Goal: Communication & Community: Answer question/provide support

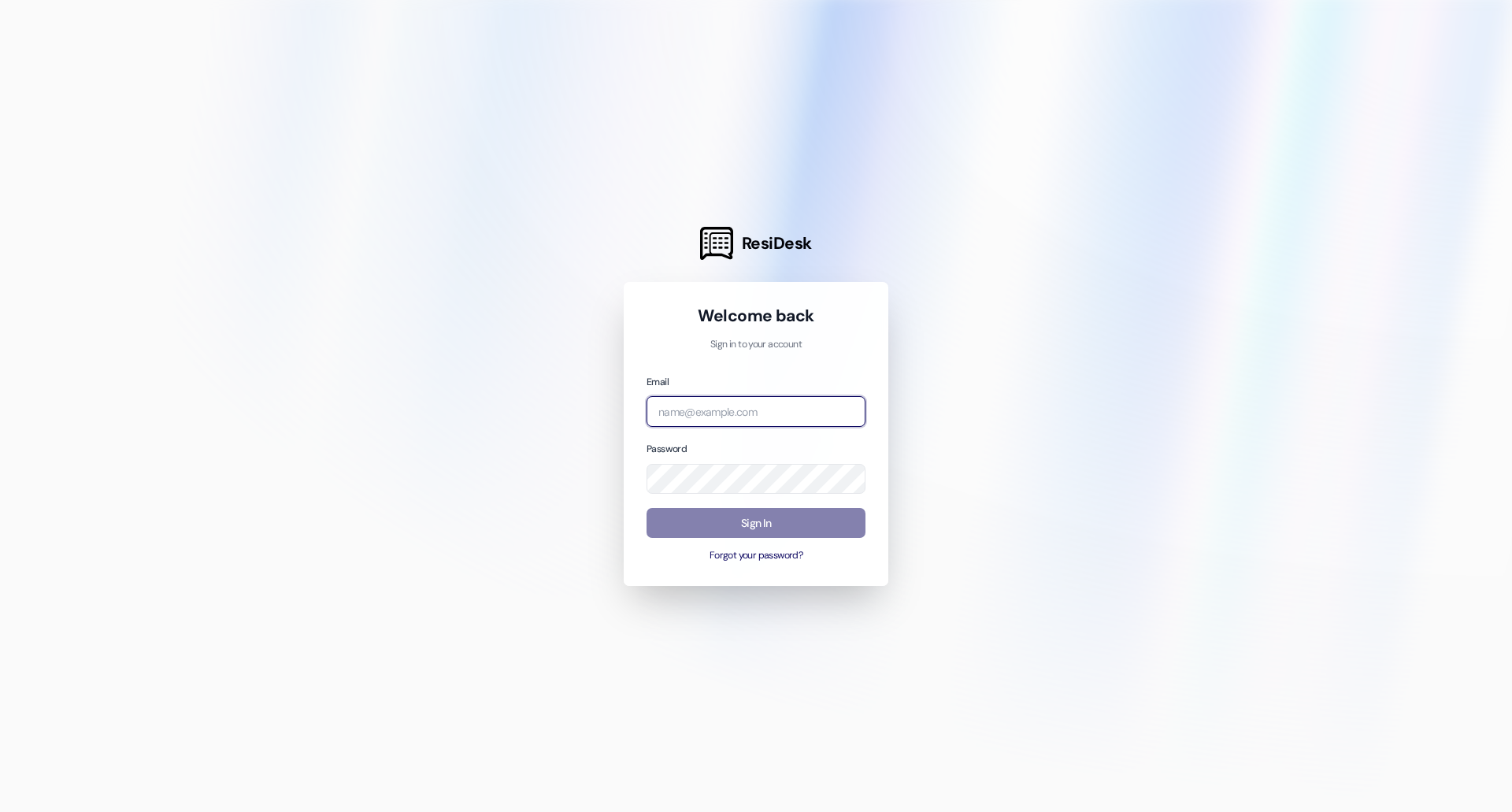
click at [715, 412] on input "email" at bounding box center [756, 411] width 219 height 30
type input "[EMAIL_ADDRESS][DOMAIN_NAME]"
click at [739, 555] on button "Forgot your password?" at bounding box center [756, 556] width 219 height 14
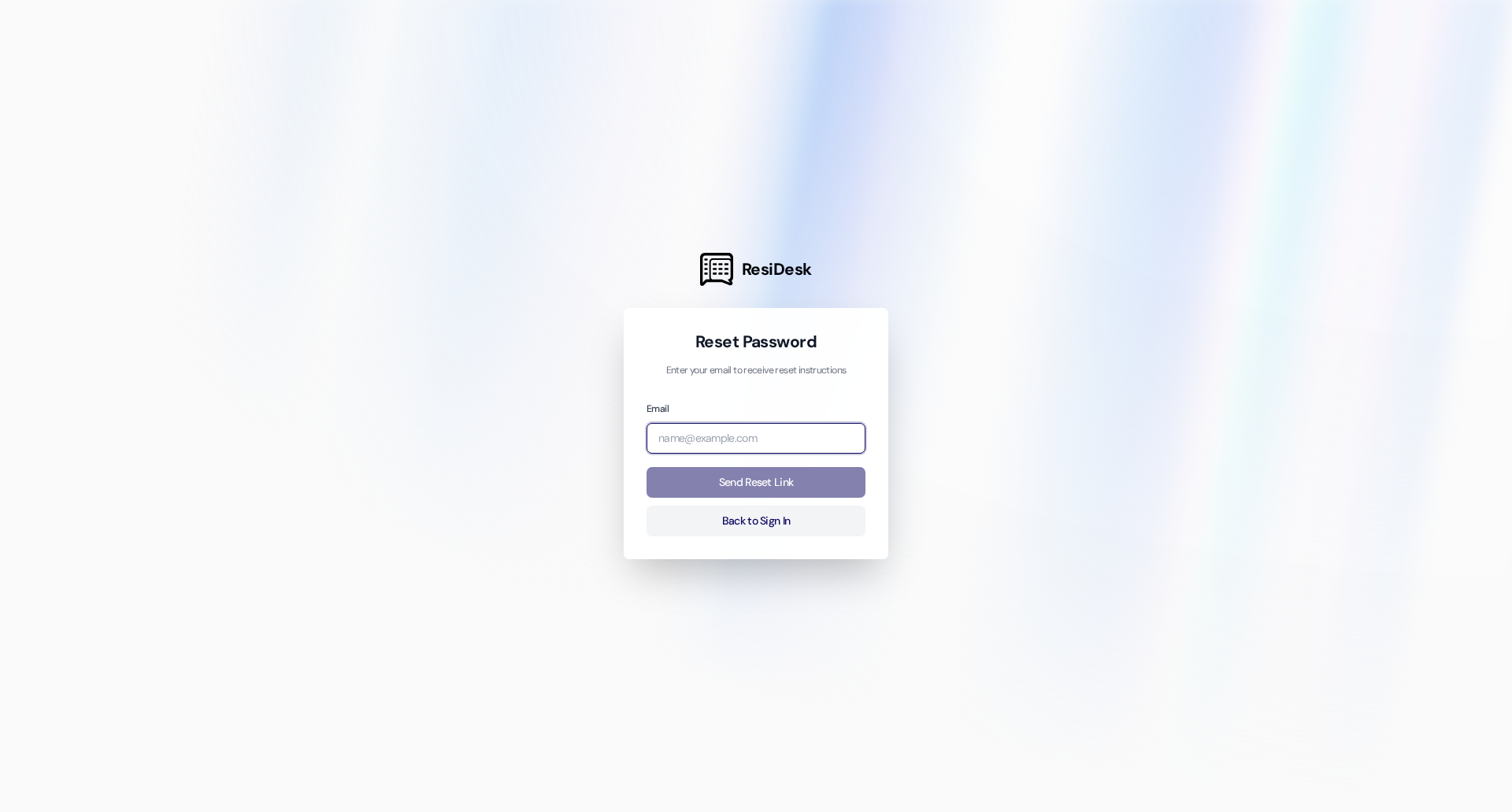
click at [720, 450] on input "email" at bounding box center [756, 438] width 219 height 30
type input "[EMAIL_ADDRESS][DOMAIN_NAME]"
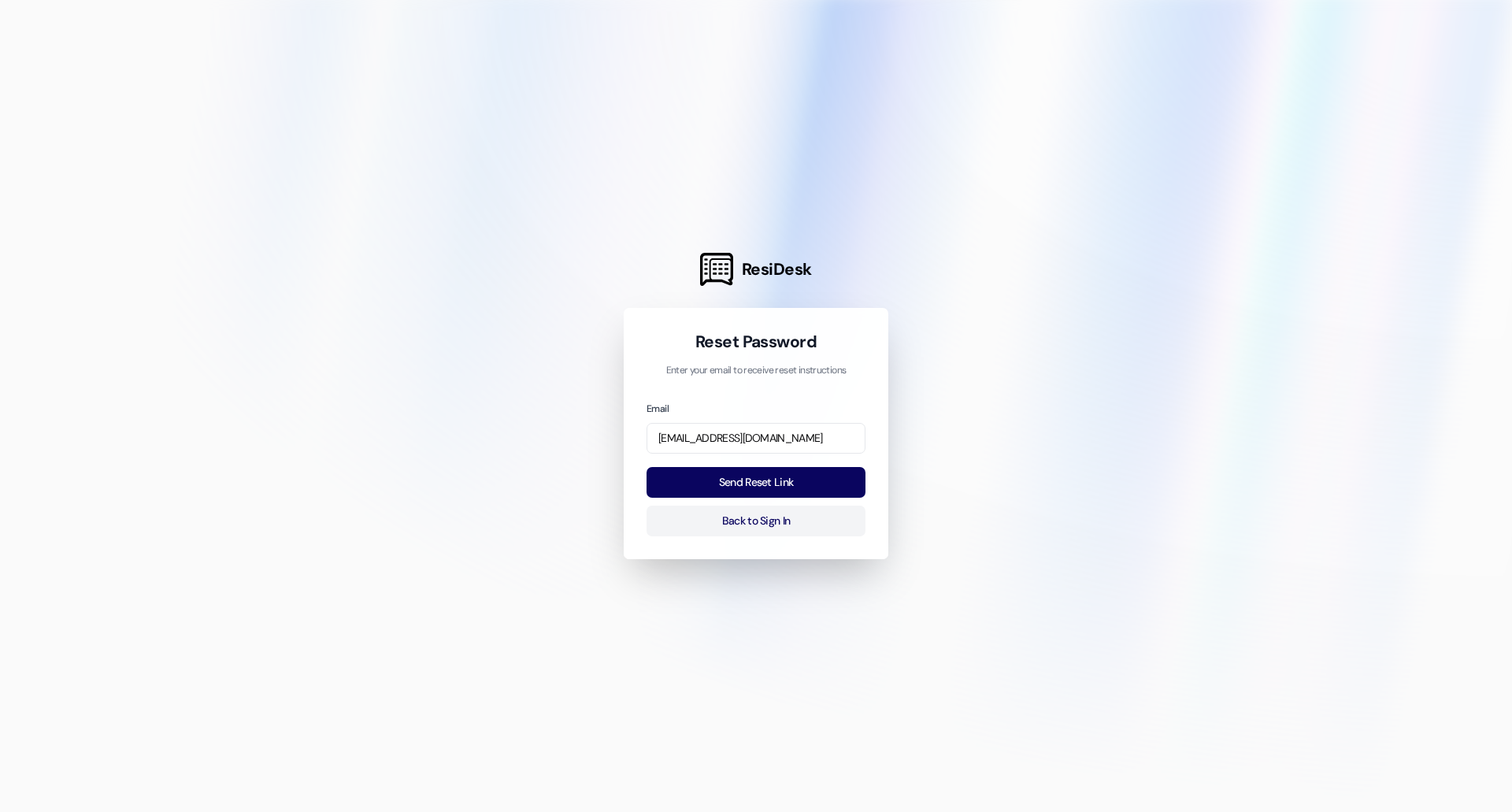
click at [750, 478] on button "Send Reset Link" at bounding box center [756, 482] width 219 height 30
click at [734, 482] on button "Send Reset Link" at bounding box center [756, 482] width 219 height 30
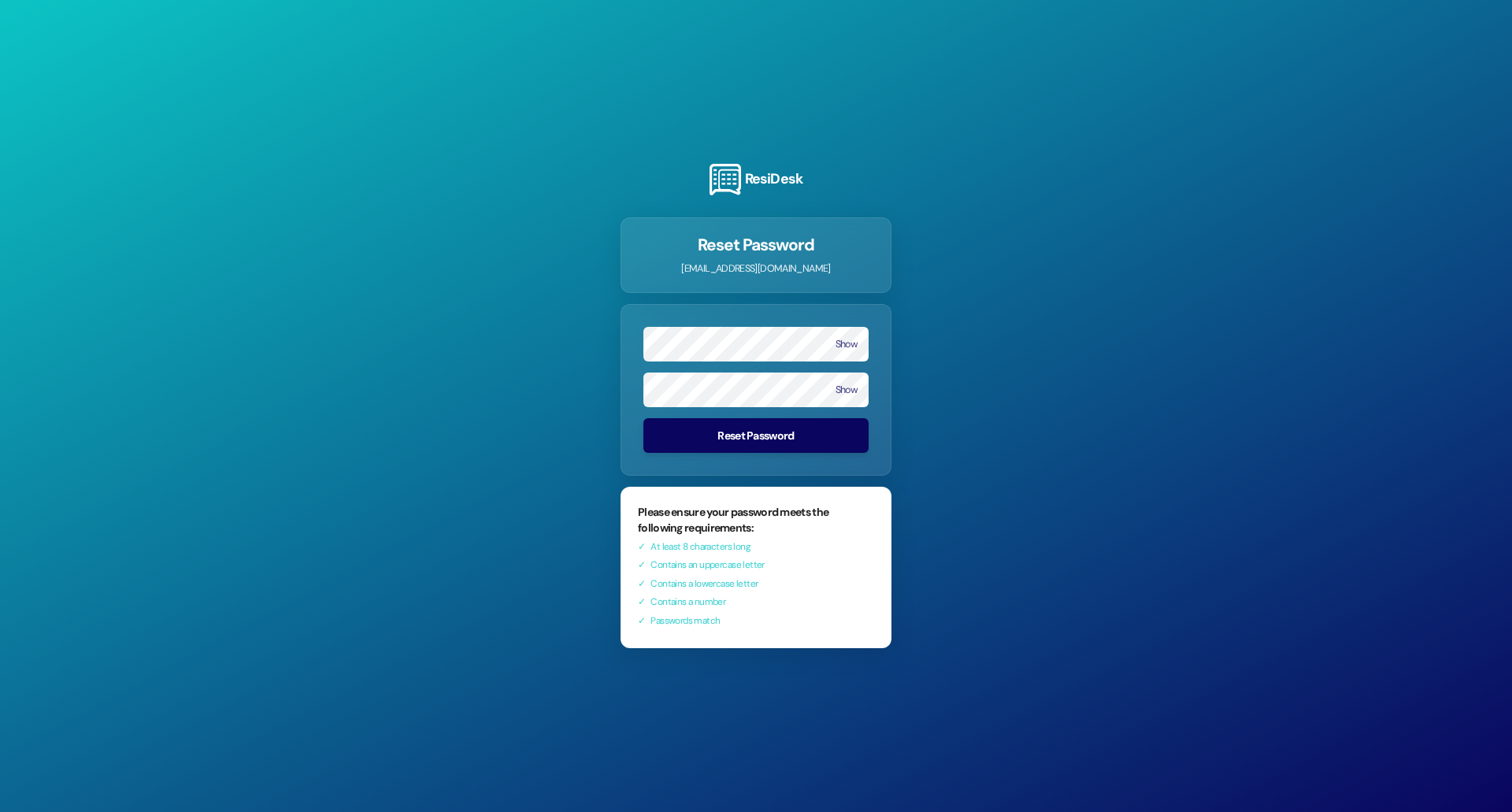
click at [722, 436] on button "Reset Password" at bounding box center [756, 435] width 225 height 35
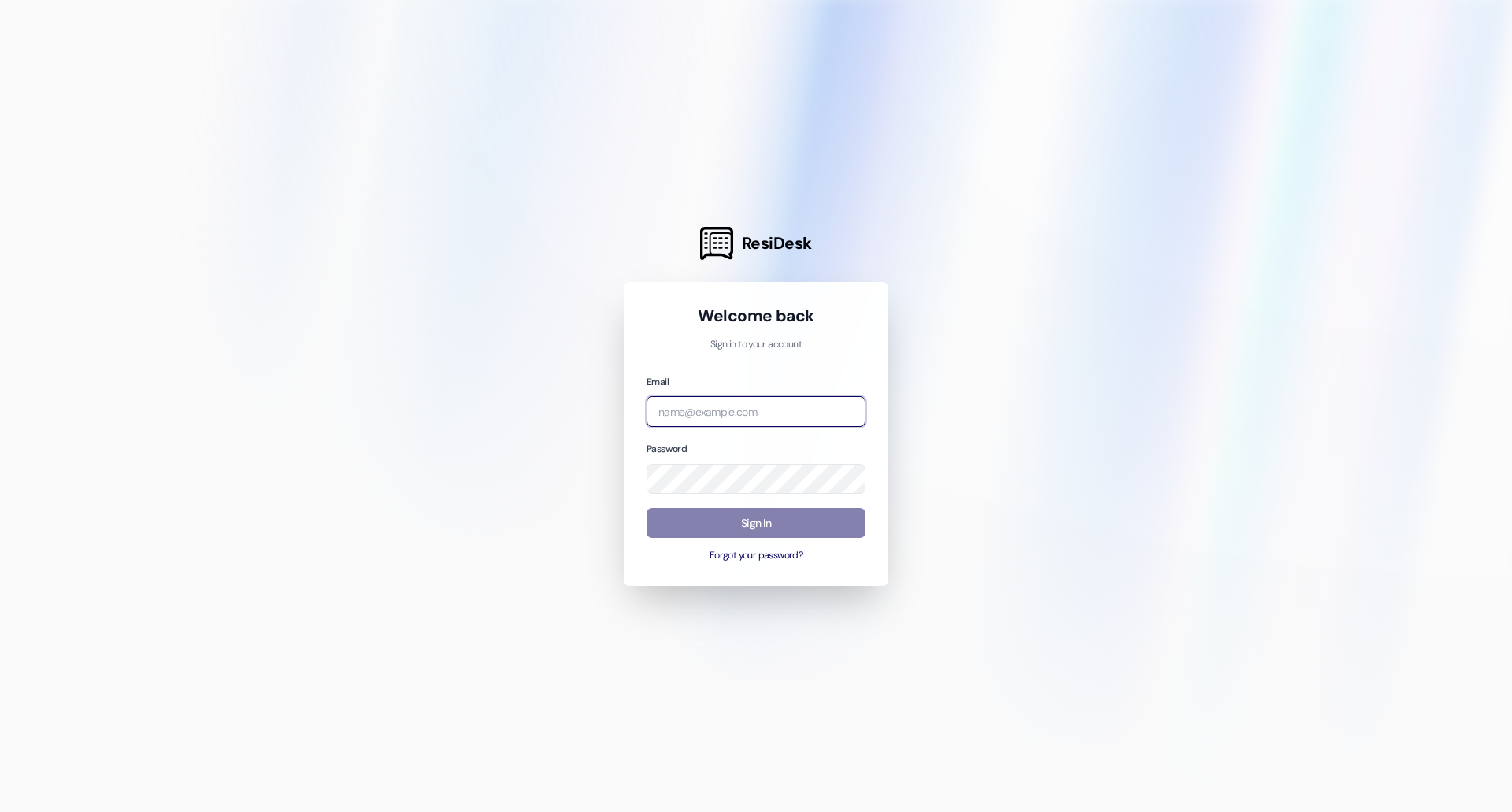
type input "erobovitsky@broerealestate.com"
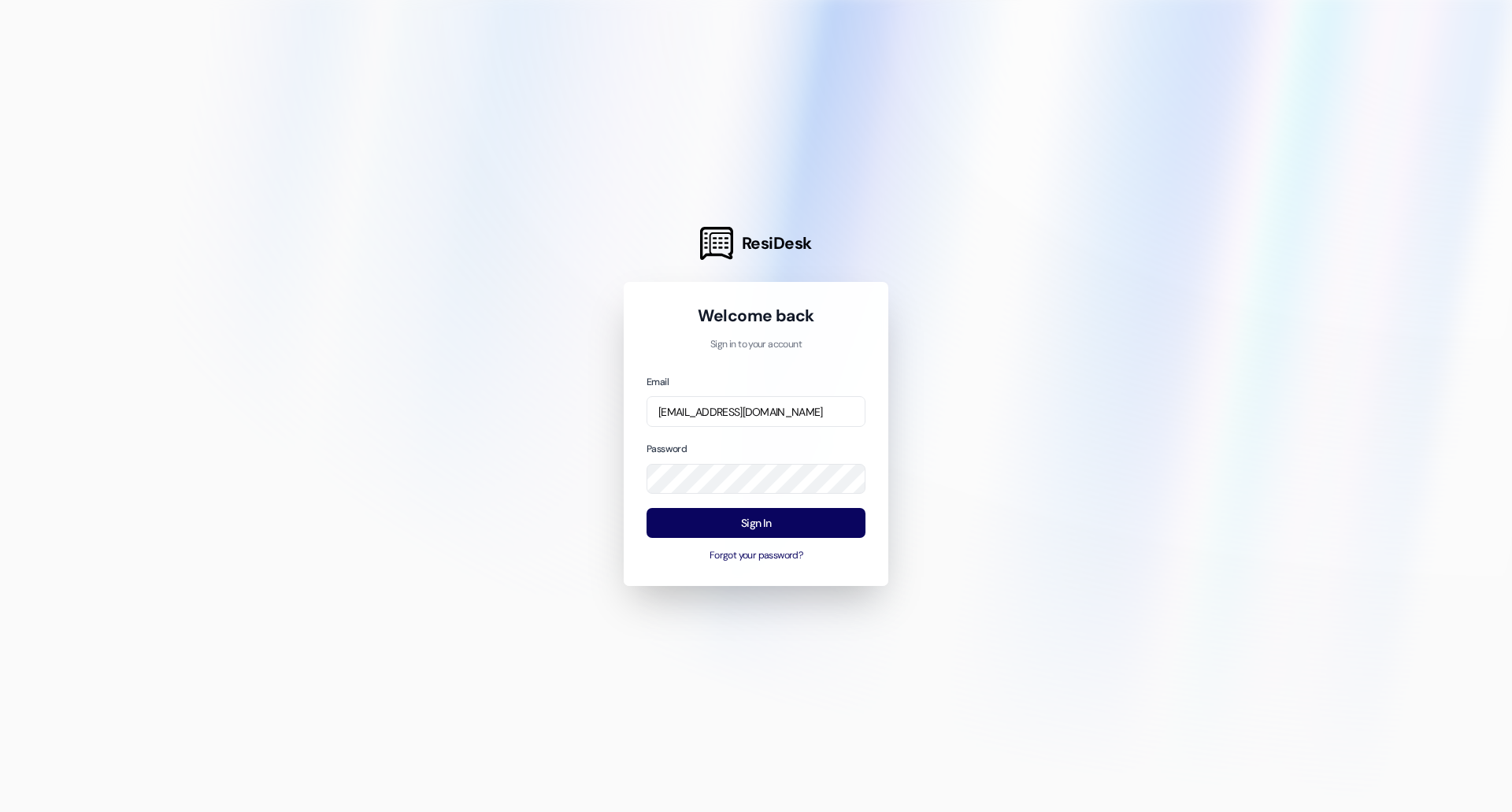
click at [739, 527] on button "Sign In" at bounding box center [756, 523] width 219 height 30
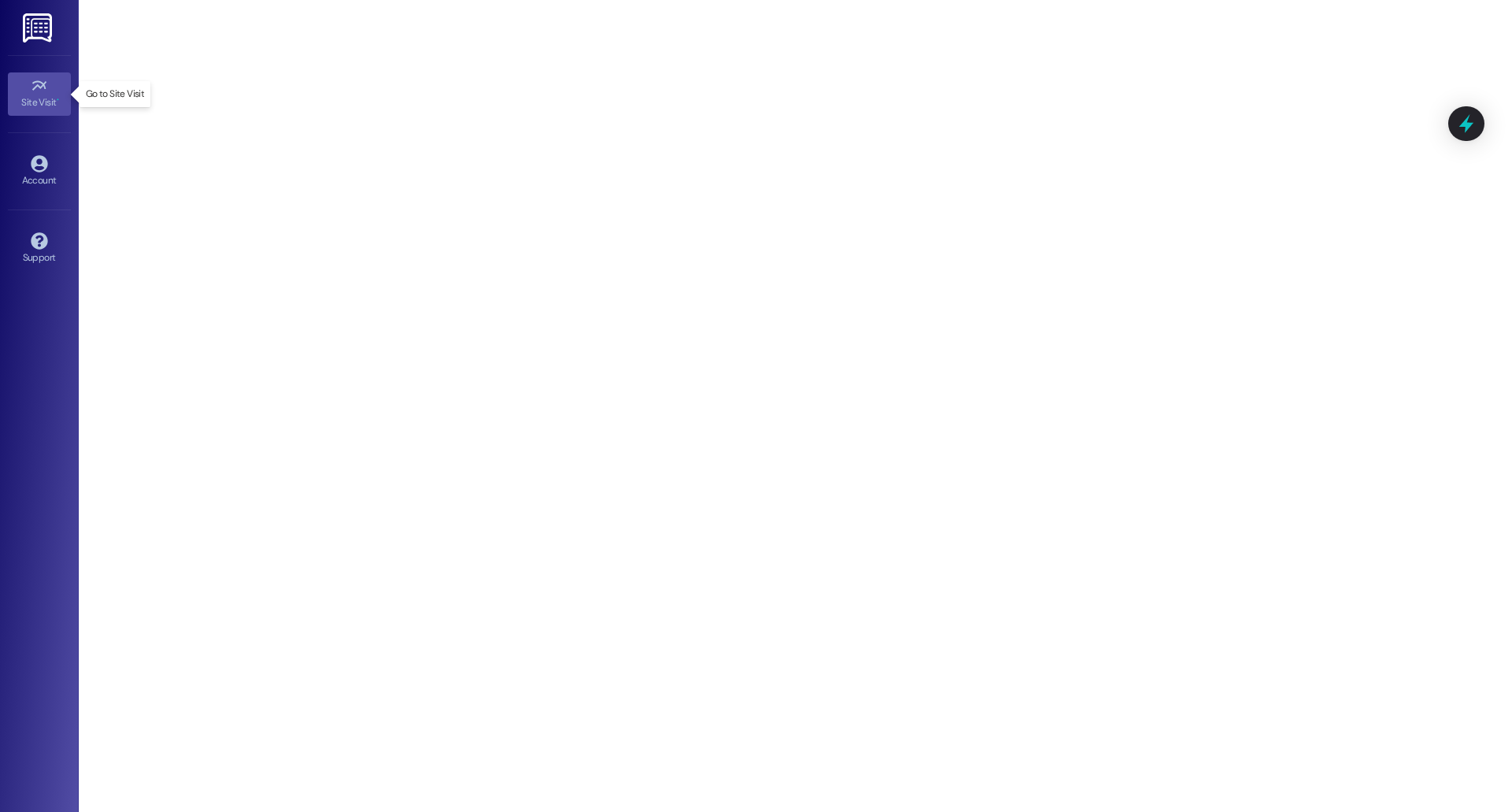
click at [34, 90] on icon at bounding box center [38, 86] width 14 height 9
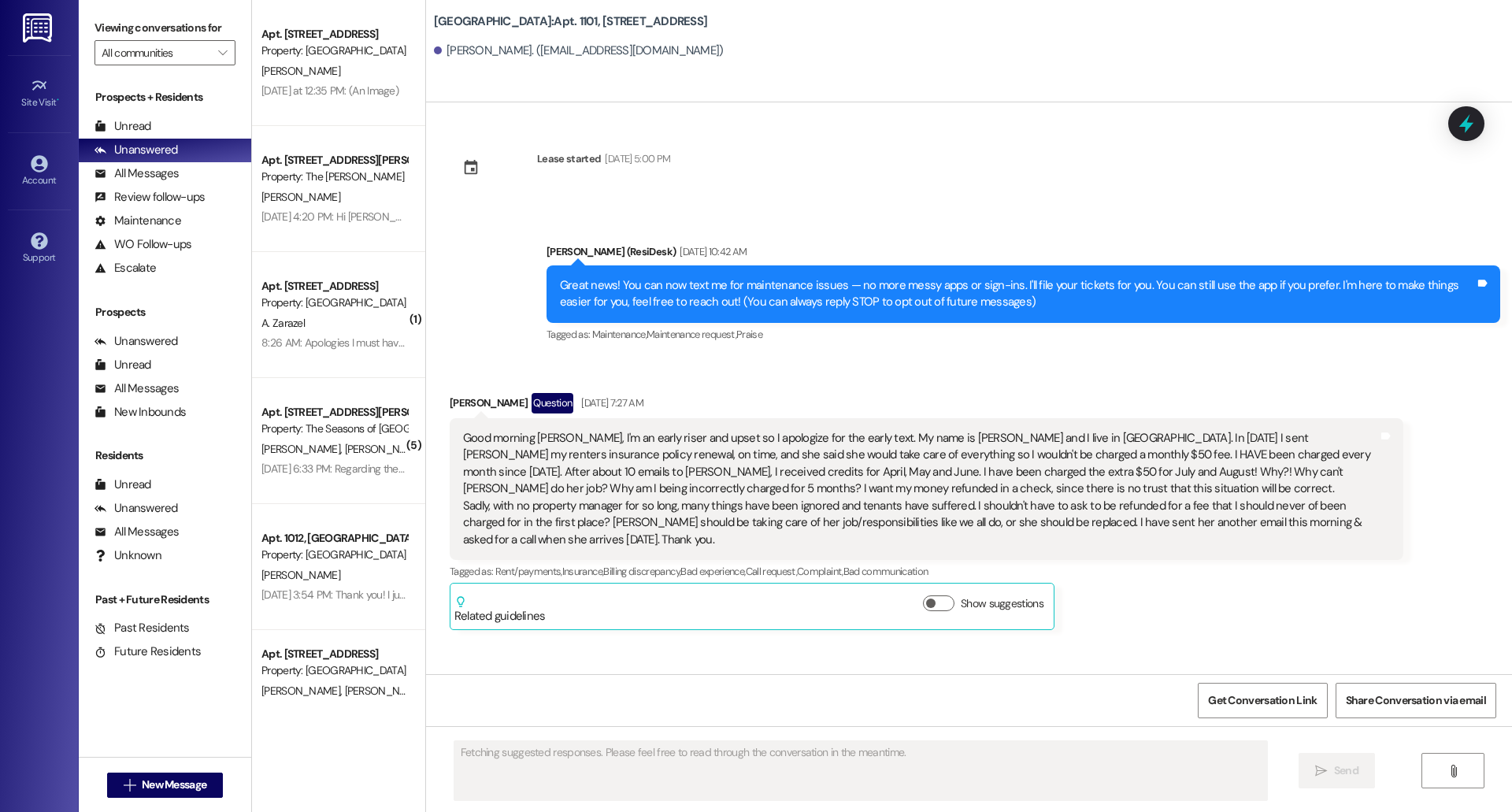
scroll to position [1389, 0]
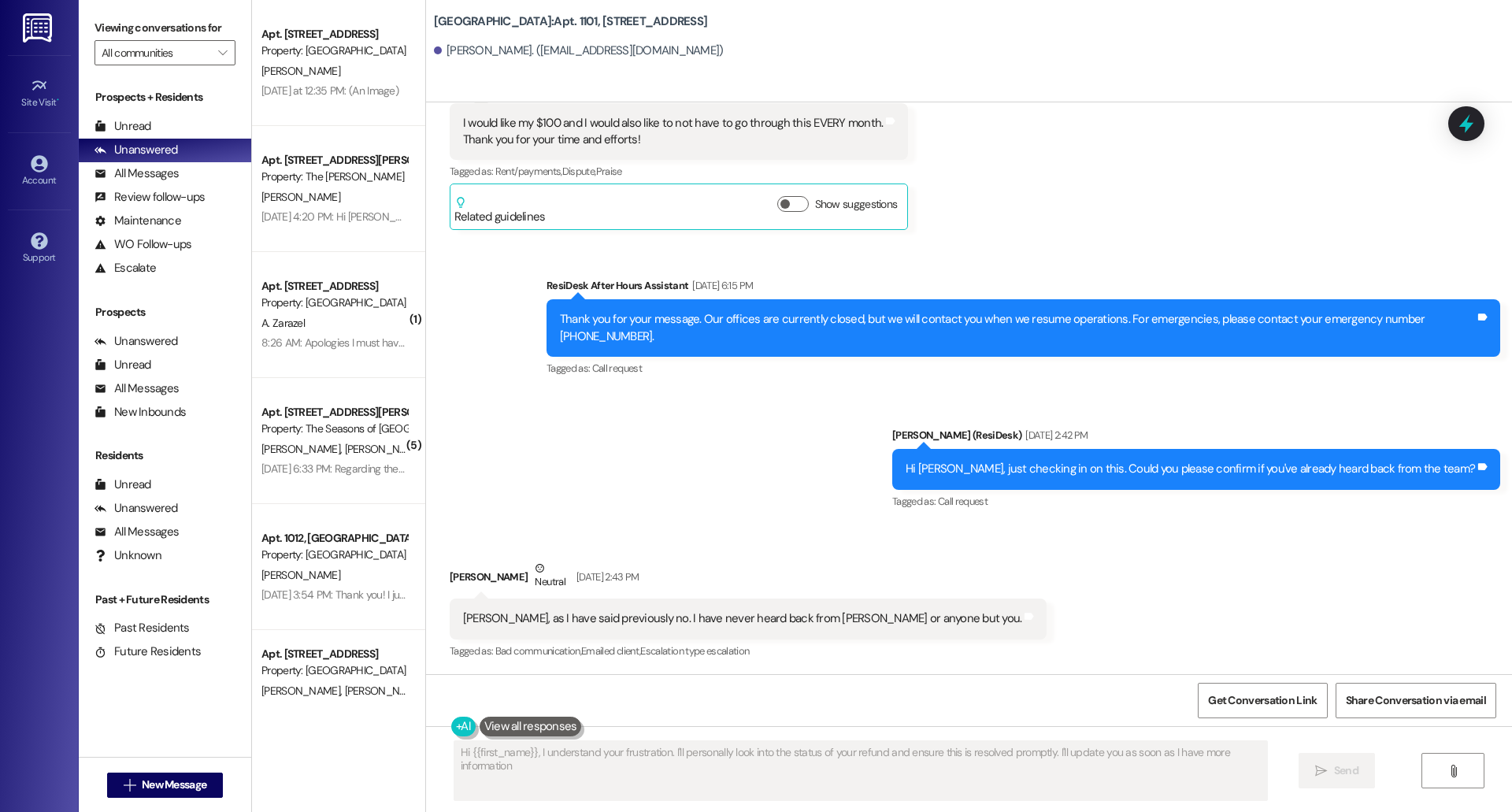
type textarea "Hi {{first_name}}, I understand your frustration. I'll personally look into the…"
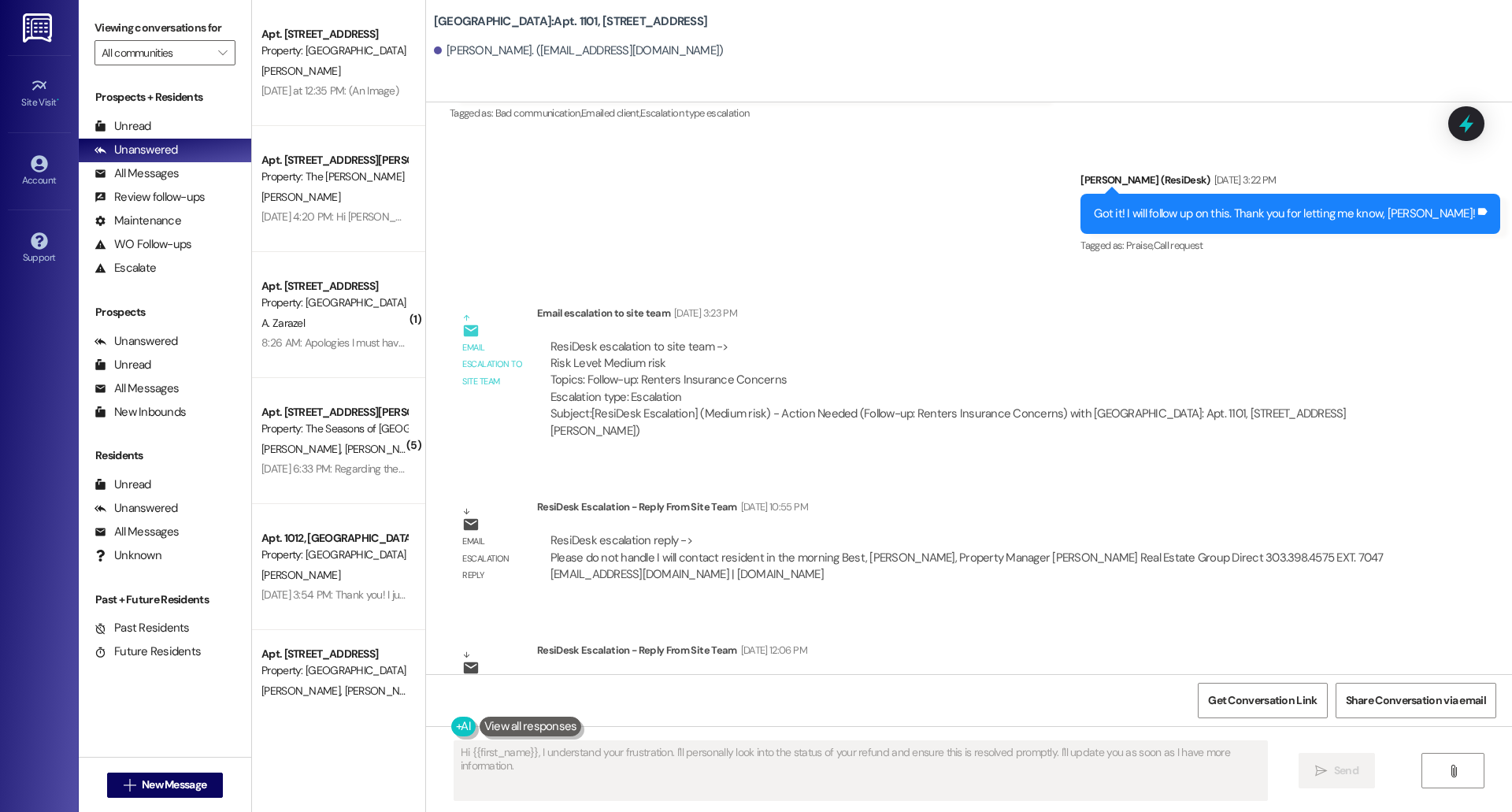
scroll to position [1987, 0]
